Goal: Information Seeking & Learning: Learn about a topic

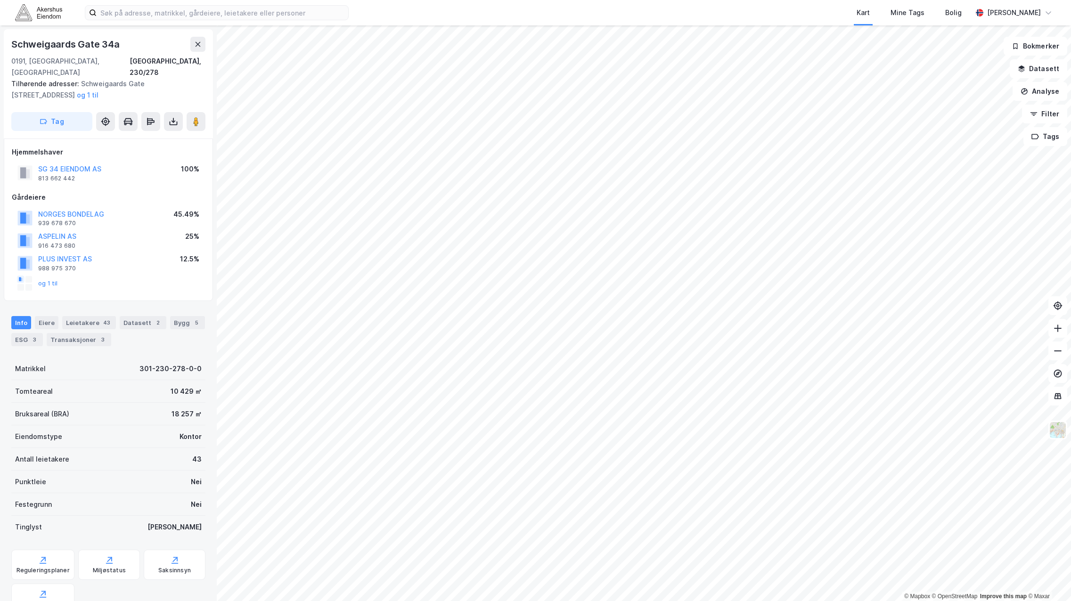
click at [92, 274] on div "og 1 til" at bounding box center [108, 283] width 193 height 19
click at [0, 0] on button "og 1 til" at bounding box center [0, 0] width 0 height 0
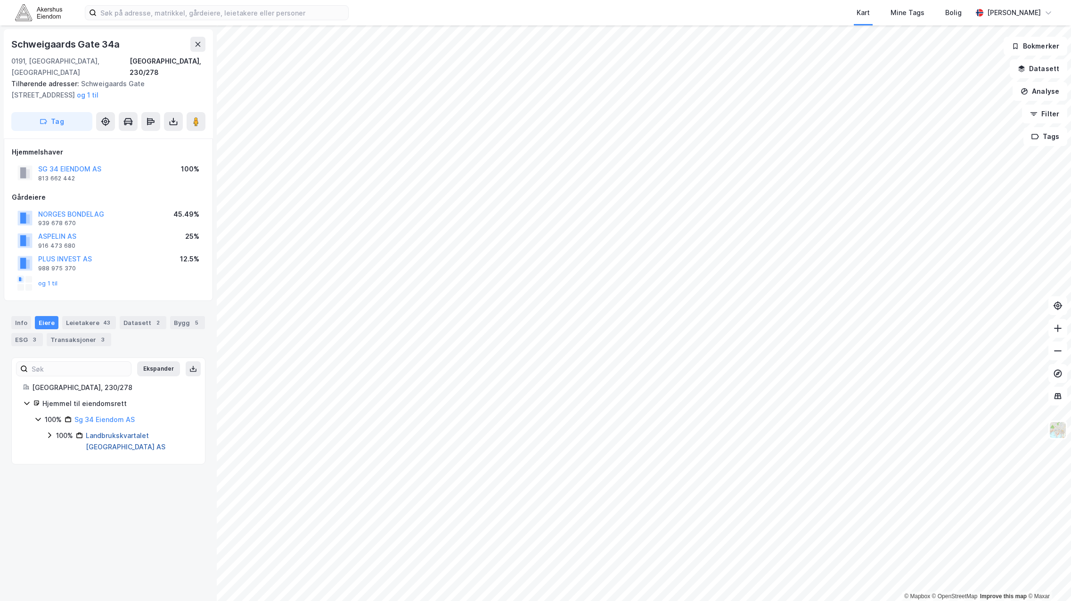
click at [94, 435] on link "Landbrukskvartalet [GEOGRAPHIC_DATA] AS" at bounding box center [126, 441] width 80 height 19
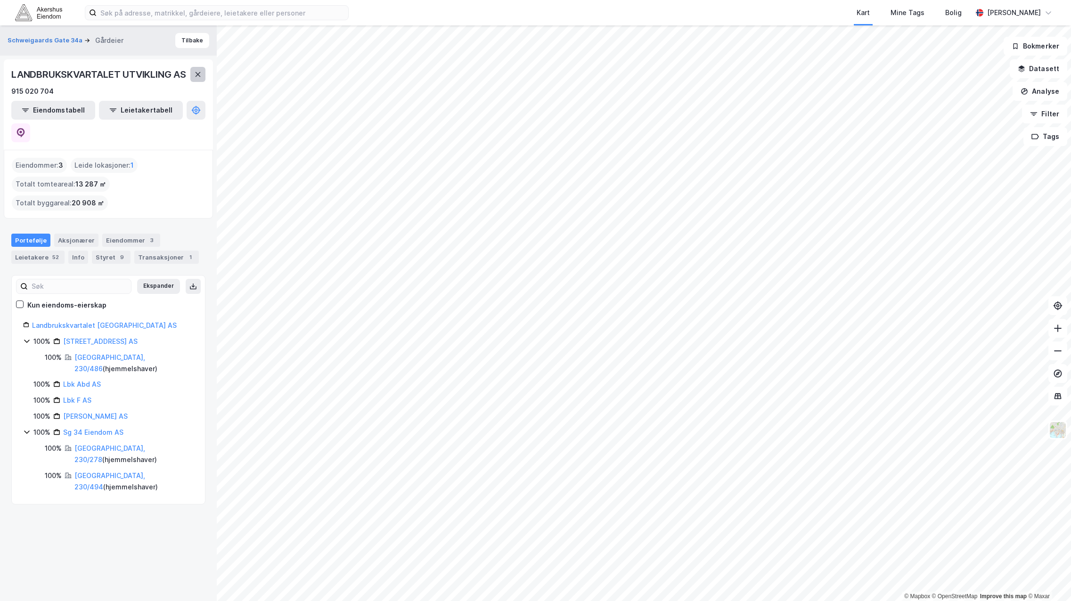
click at [199, 77] on icon at bounding box center [198, 74] width 5 height 5
